Goal: Task Accomplishment & Management: Use online tool/utility

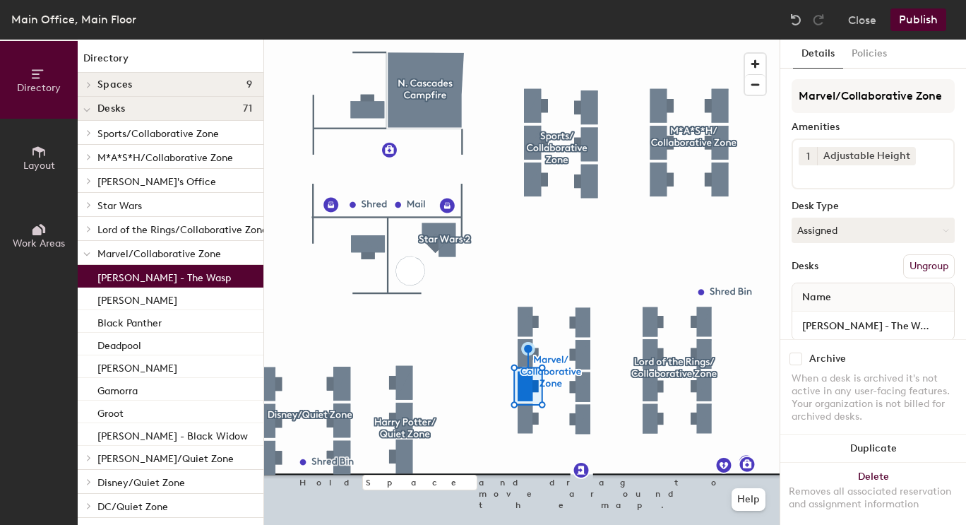
click at [892, 231] on button "Assigned" at bounding box center [872, 229] width 163 height 25
click at [830, 316] on div "Hoteled" at bounding box center [862, 316] width 141 height 21
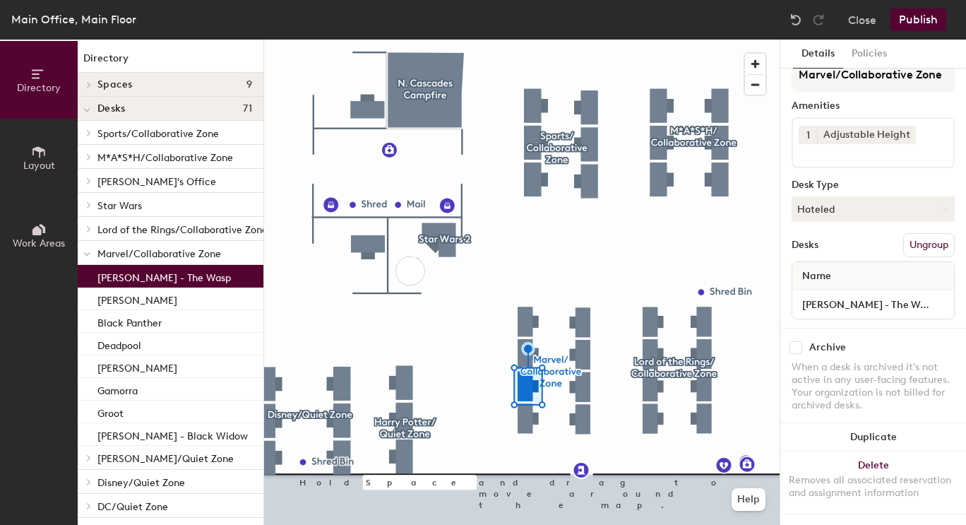
scroll to position [34, 0]
click at [859, 294] on input "[PERSON_NAME] - The Wasp" at bounding box center [873, 304] width 156 height 20
click at [856, 294] on input "[PERSON_NAME] - The Wasp" at bounding box center [873, 304] width 156 height 20
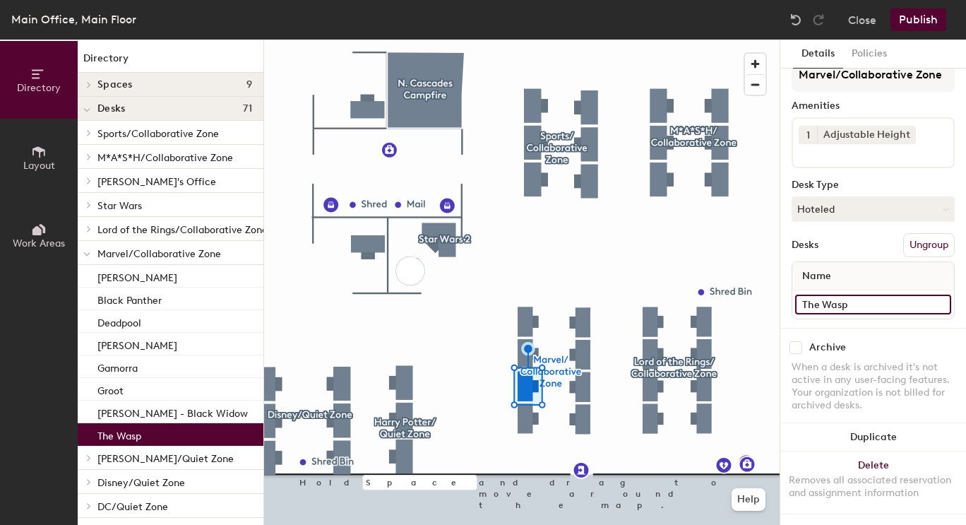
scroll to position [0, 0]
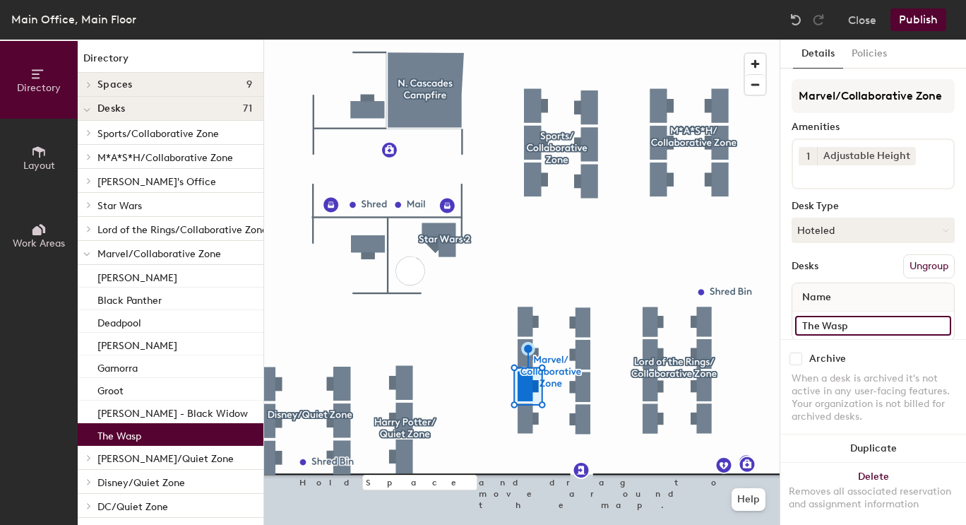
type input "The Wasp"
click at [897, 181] on input at bounding box center [861, 173] width 127 height 17
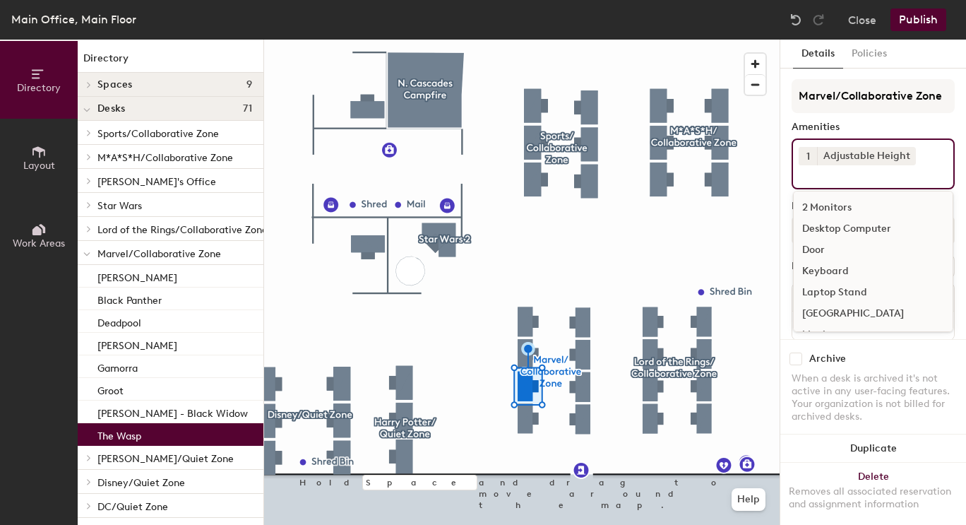
click at [851, 315] on div "[GEOGRAPHIC_DATA]" at bounding box center [873, 313] width 159 height 21
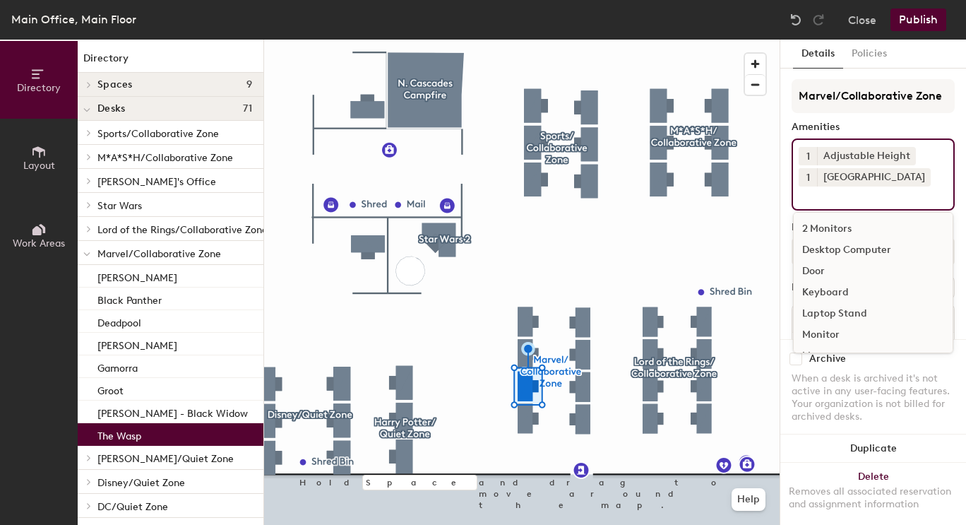
click at [845, 228] on div "2 Monitors" at bounding box center [873, 228] width 159 height 21
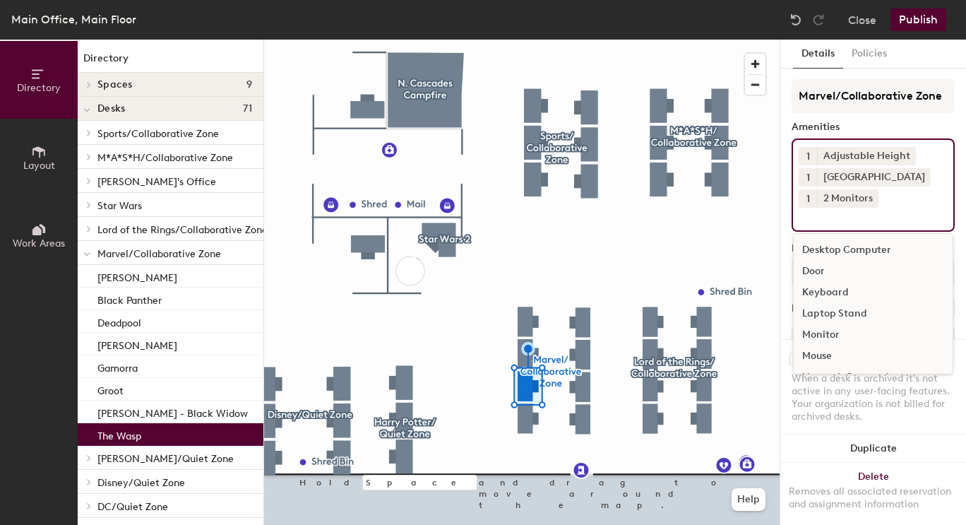
click at [852, 222] on input at bounding box center [861, 216] width 127 height 17
click at [823, 355] on div "Mouse" at bounding box center [873, 355] width 159 height 21
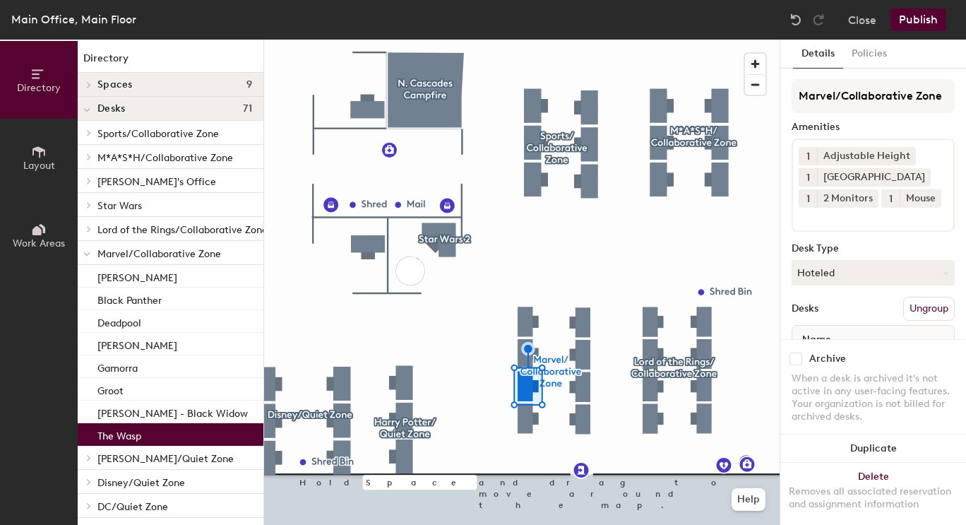
click at [926, 15] on button "Publish" at bounding box center [918, 19] width 56 height 23
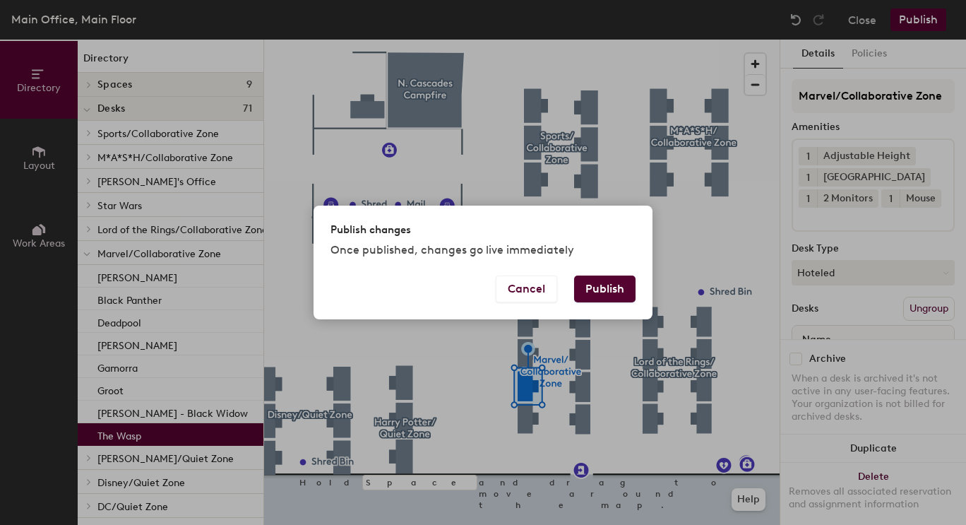
click at [616, 285] on button "Publish" at bounding box center [604, 288] width 61 height 27
